Goal: Information Seeking & Learning: Learn about a topic

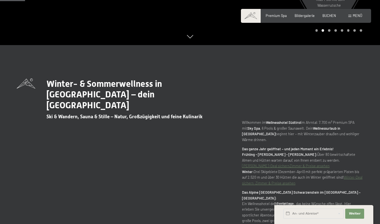
scroll to position [180, 0]
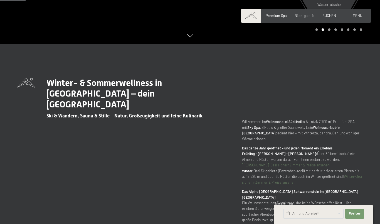
click at [330, 163] on link "Zimmer & Preise ansehen" at bounding box center [310, 165] width 40 height 4
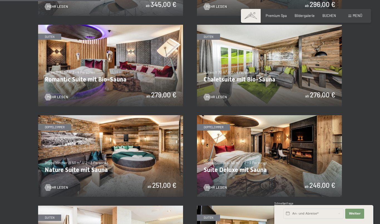
scroll to position [362, 0]
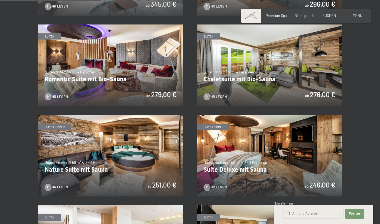
click at [148, 162] on img at bounding box center [110, 155] width 145 height 81
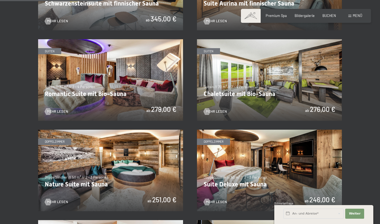
scroll to position [346, 0]
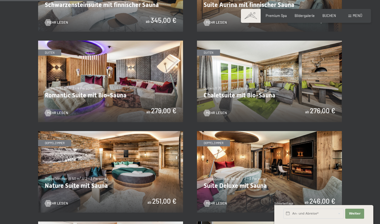
click at [330, 157] on img at bounding box center [269, 171] width 145 height 81
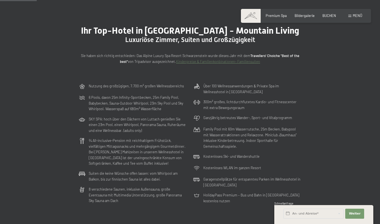
scroll to position [0, 0]
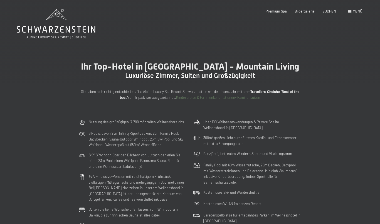
click at [280, 9] on span "Premium Spa" at bounding box center [276, 11] width 21 height 4
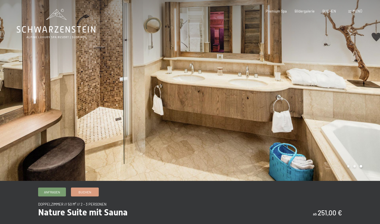
click at [313, 94] on div at bounding box center [285, 90] width 190 height 181
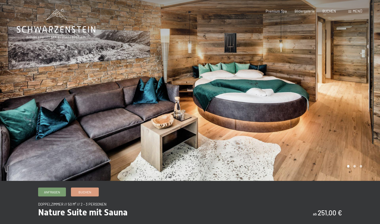
click at [249, 143] on div at bounding box center [285, 90] width 190 height 181
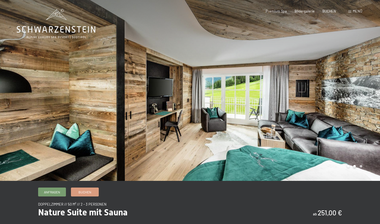
click at [241, 146] on div at bounding box center [285, 90] width 190 height 181
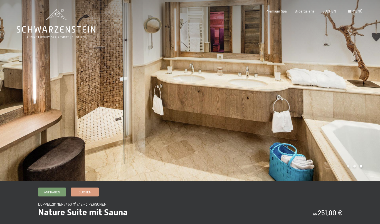
click at [229, 143] on div at bounding box center [285, 90] width 190 height 181
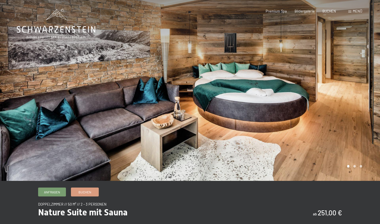
click at [231, 146] on div at bounding box center [285, 90] width 190 height 181
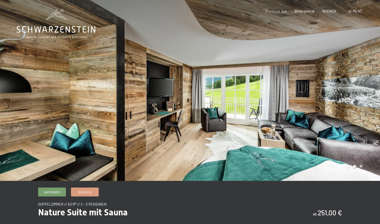
click at [242, 139] on div at bounding box center [285, 90] width 190 height 181
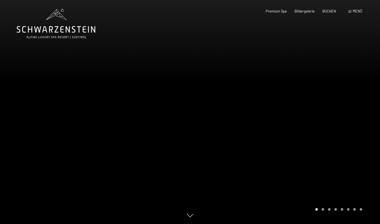
click at [353, 11] on span "Menü" at bounding box center [357, 11] width 9 height 4
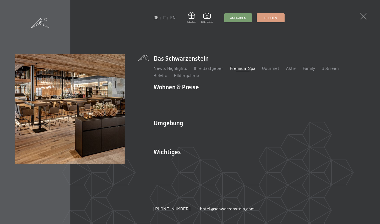
click at [270, 71] on link "Gourmet" at bounding box center [270, 67] width 17 height 5
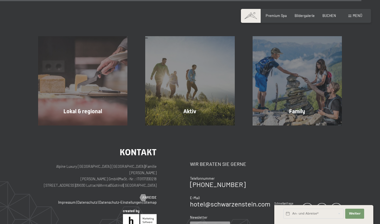
scroll to position [1604, 0]
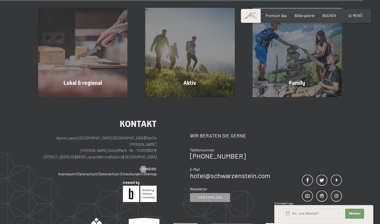
click at [222, 79] on div "Aktiv" at bounding box center [189, 83] width 107 height 8
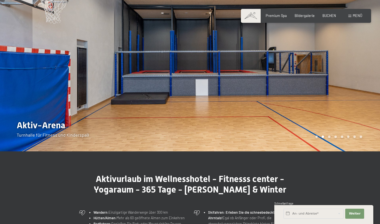
scroll to position [15, 0]
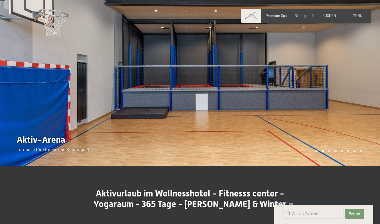
click at [337, 110] on div at bounding box center [285, 75] width 190 height 181
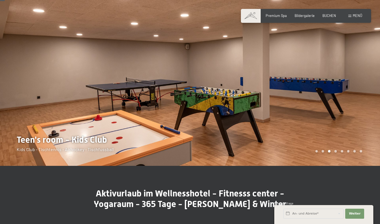
click at [351, 108] on div at bounding box center [285, 75] width 190 height 181
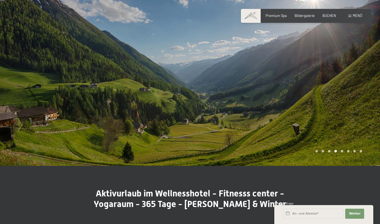
click at [336, 101] on div at bounding box center [285, 75] width 190 height 181
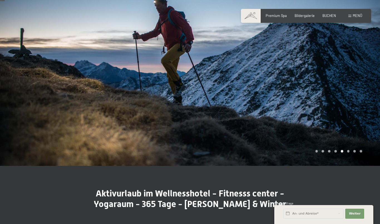
click at [357, 95] on div at bounding box center [285, 75] width 190 height 181
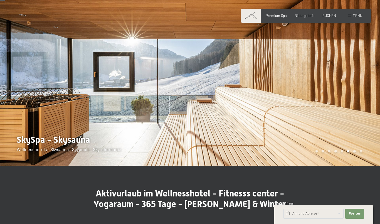
click at [350, 99] on div at bounding box center [285, 75] width 190 height 181
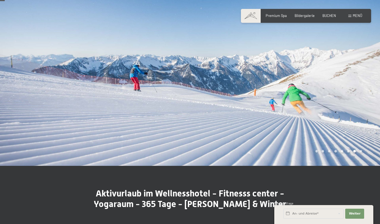
click at [349, 99] on div at bounding box center [285, 75] width 190 height 181
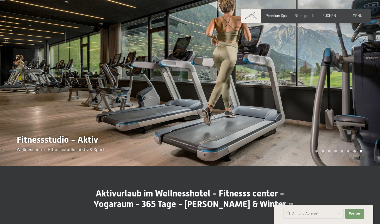
click at [46, 117] on div at bounding box center [95, 75] width 190 height 181
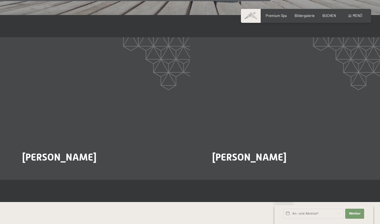
scroll to position [989, 0]
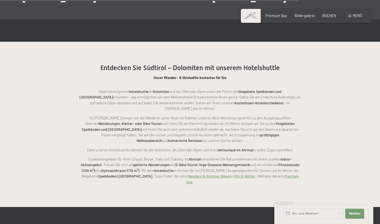
click at [221, 174] on link "Biken" at bounding box center [225, 176] width 9 height 4
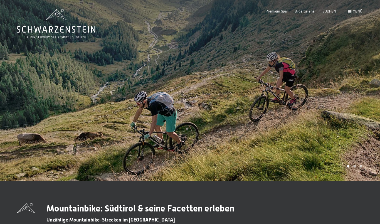
click at [276, 11] on span "Premium Spa" at bounding box center [276, 11] width 21 height 4
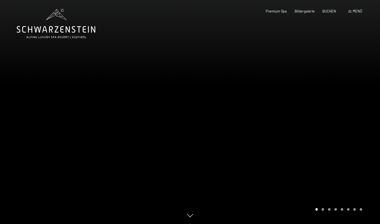
click at [306, 12] on span "Bildergalerie" at bounding box center [305, 11] width 20 height 4
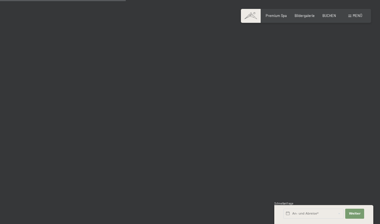
scroll to position [1708, 0]
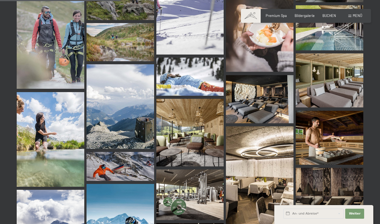
click at [203, 191] on img at bounding box center [190, 194] width 68 height 51
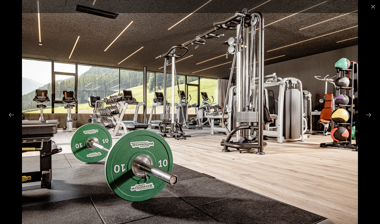
click at [375, 9] on button "Close gallery" at bounding box center [373, 6] width 14 height 13
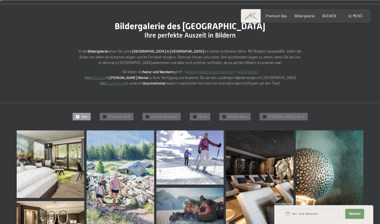
scroll to position [40, 0]
